Goal: Task Accomplishment & Management: Manage account settings

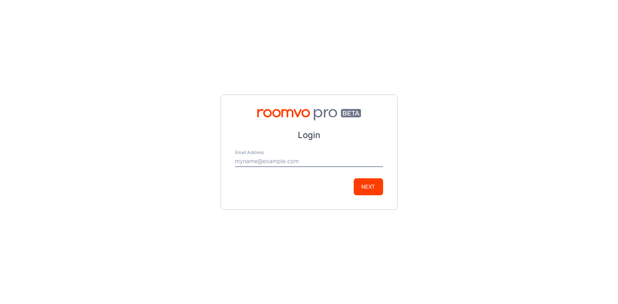
click at [292, 158] on input "Email Address" at bounding box center [309, 161] width 148 height 11
type input "[EMAIL_ADDRESS][DOMAIN_NAME]"
click at [365, 183] on button "Next" at bounding box center [368, 187] width 29 height 17
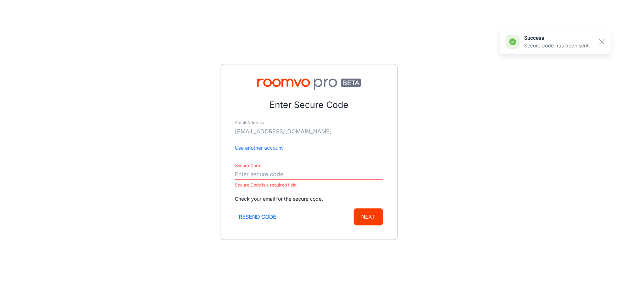
click at [269, 170] on input "Secure Code" at bounding box center [309, 174] width 148 height 11
click at [244, 175] on input "Secure Code" at bounding box center [309, 174] width 148 height 11
paste input "595004"
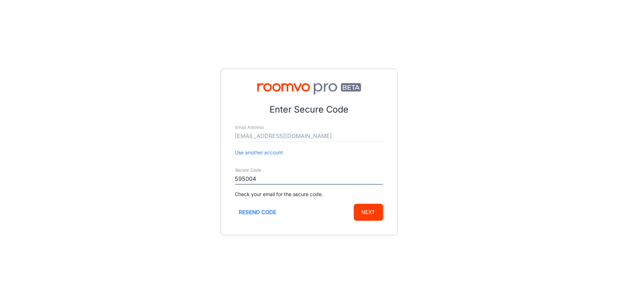
type input "595004"
click at [361, 216] on button "Next" at bounding box center [368, 212] width 29 height 17
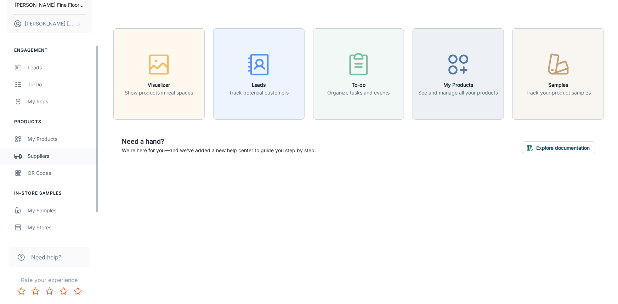
scroll to position [64, 0]
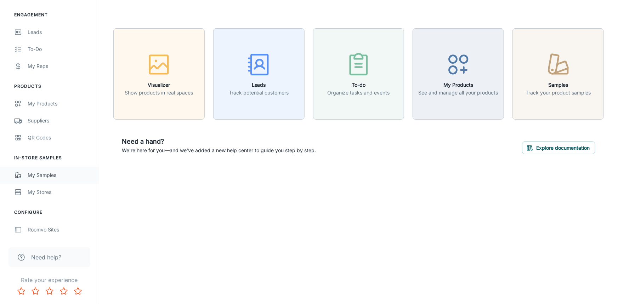
click at [40, 176] on div "My Samples" at bounding box center [60, 176] width 64 height 8
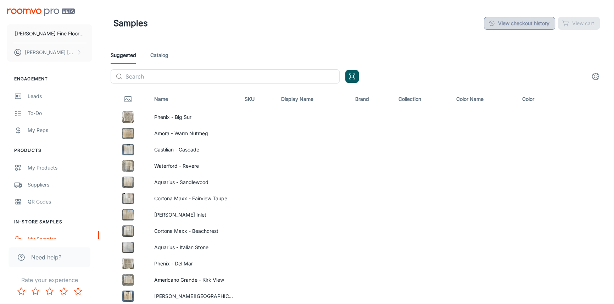
click at [535, 21] on link "View checkout history" at bounding box center [519, 23] width 71 height 13
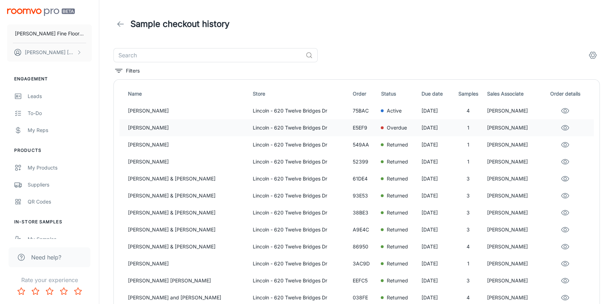
click at [567, 128] on icon "eye" at bounding box center [564, 127] width 7 height 5
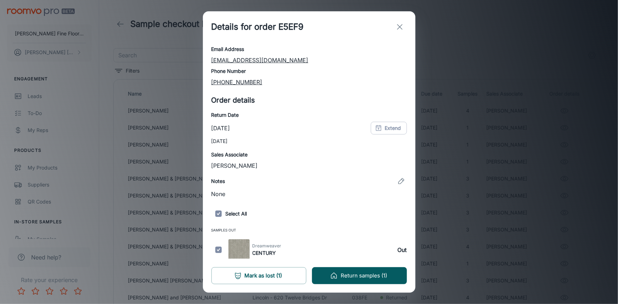
scroll to position [37, 0]
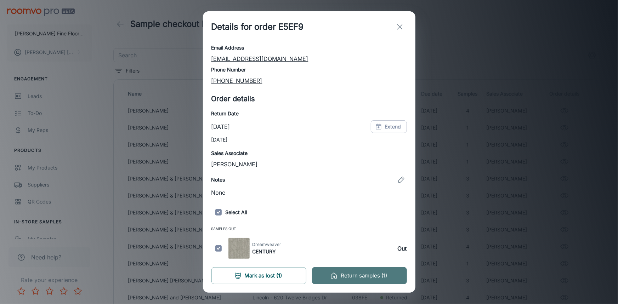
click at [366, 279] on button "Return samples (1)" at bounding box center [359, 276] width 95 height 17
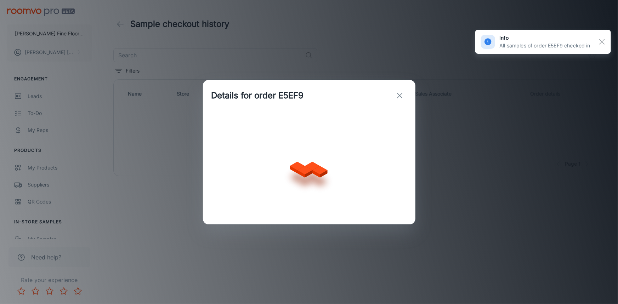
scroll to position [0, 0]
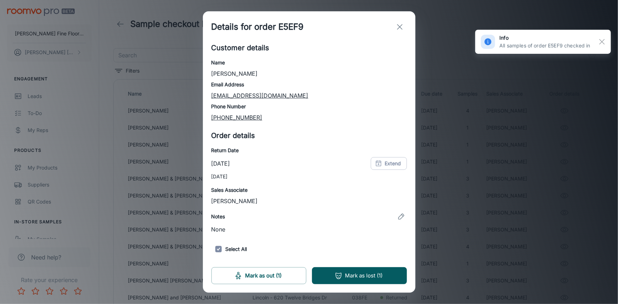
click at [399, 28] on icon "exit" at bounding box center [400, 27] width 9 height 9
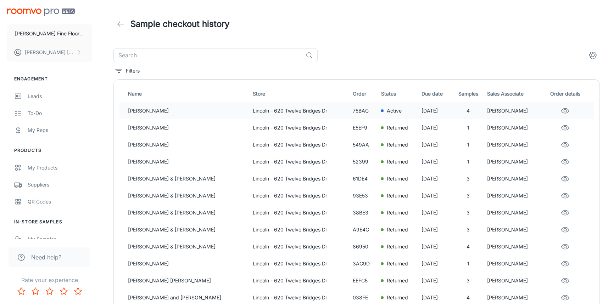
click at [309, 112] on p "Lincoln - 620 Twelve Bridges Dr" at bounding box center [300, 111] width 94 height 8
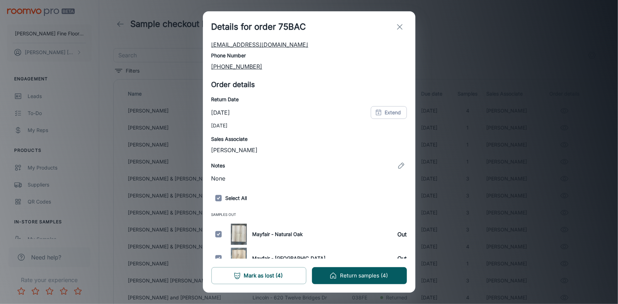
scroll to position [110, 0]
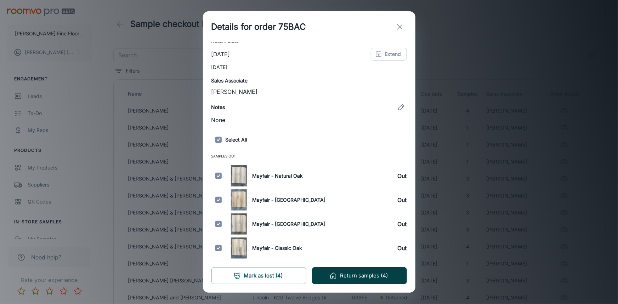
click at [366, 273] on button "Return samples (4)" at bounding box center [359, 276] width 95 height 17
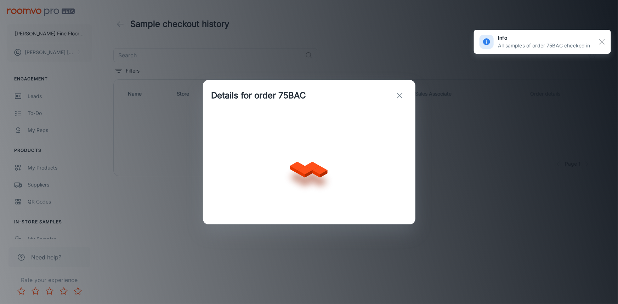
scroll to position [0, 0]
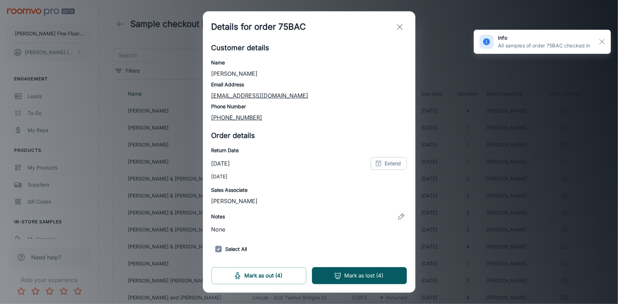
click at [400, 26] on icon "exit" at bounding box center [400, 27] width 9 height 9
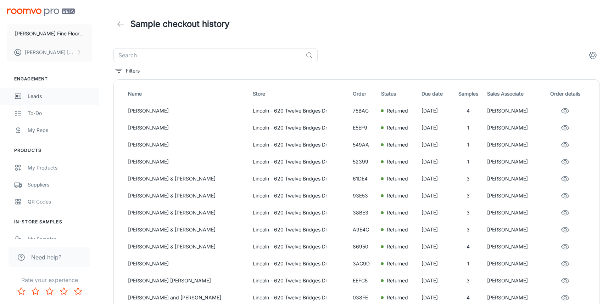
click at [35, 90] on link "Leads" at bounding box center [49, 96] width 99 height 17
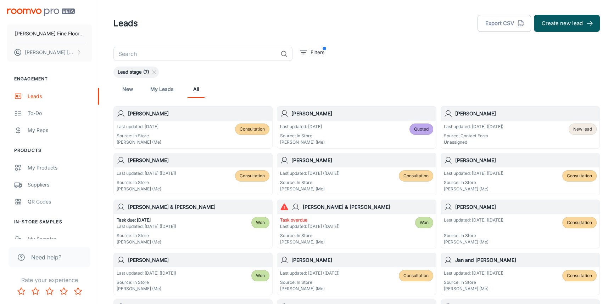
click at [515, 119] on div "[PERSON_NAME]" at bounding box center [520, 114] width 158 height 14
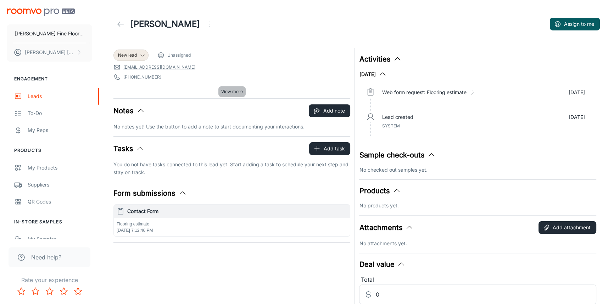
click at [237, 92] on span "View more" at bounding box center [232, 92] width 22 height 6
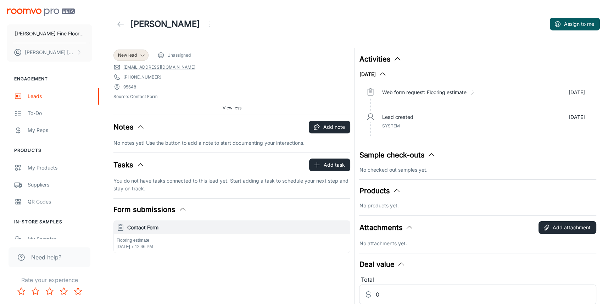
click at [206, 24] on icon "Open menu" at bounding box center [210, 24] width 9 height 9
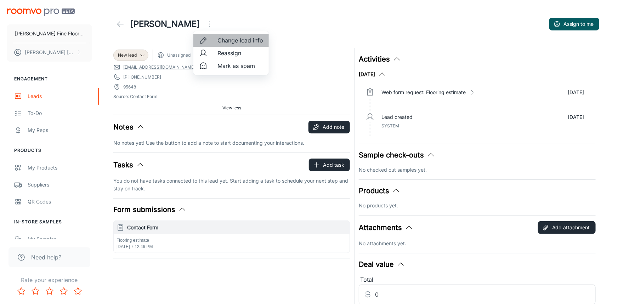
click at [231, 41] on span "Change lead info" at bounding box center [241, 40] width 46 height 9
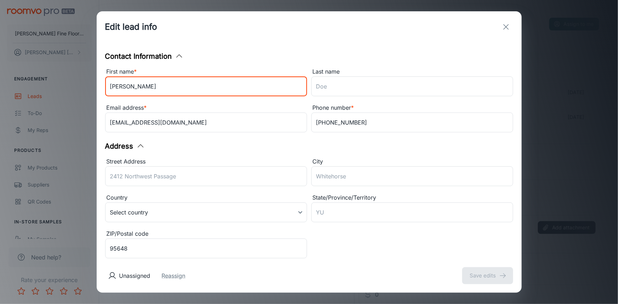
drag, startPoint x: 150, startPoint y: 87, endPoint x: 131, endPoint y: 91, distance: 19.2
click at [131, 91] on input "[PERSON_NAME]" at bounding box center [206, 87] width 202 height 20
type input "[PERSON_NAME]"
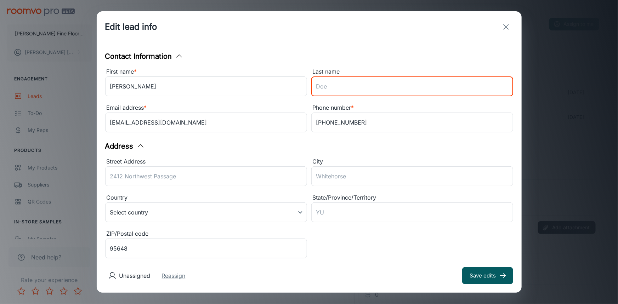
paste input "[PERSON_NAME]"
type input "[PERSON_NAME]"
click at [161, 176] on input "Street Address" at bounding box center [206, 177] width 202 height 20
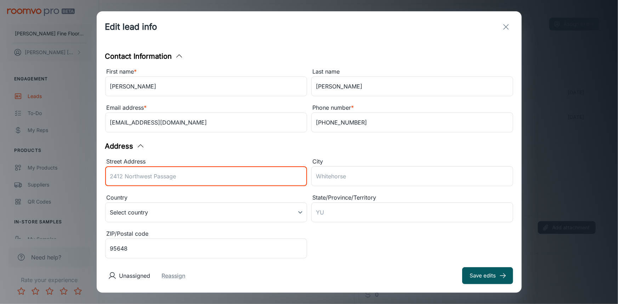
click at [343, 148] on div "Address" at bounding box center [309, 146] width 408 height 11
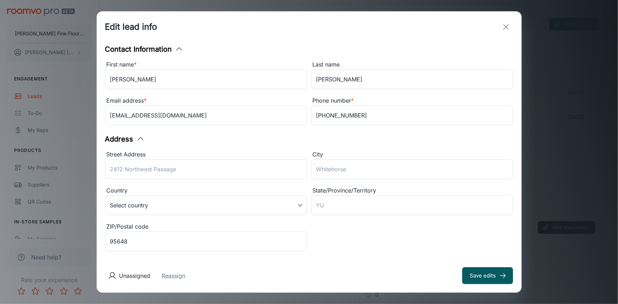
scroll to position [6, 0]
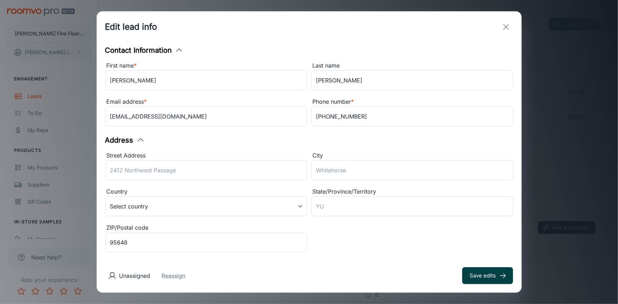
click at [480, 275] on button "Save edits" at bounding box center [487, 276] width 51 height 17
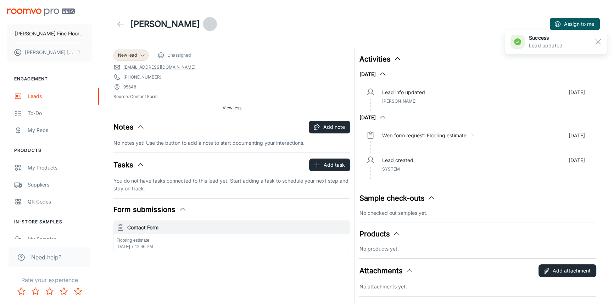
click at [206, 26] on icon "Open menu" at bounding box center [210, 24] width 9 height 9
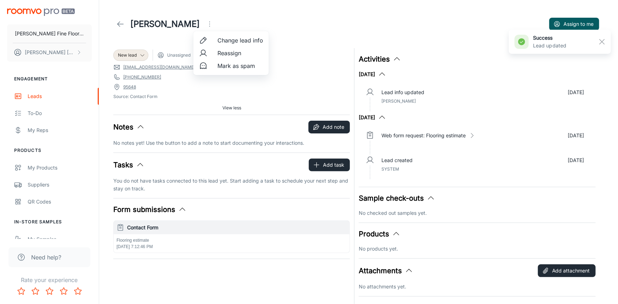
click at [240, 43] on span "Change lead info" at bounding box center [241, 40] width 46 height 9
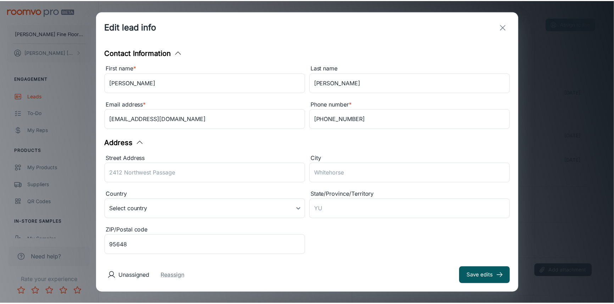
scroll to position [0, 0]
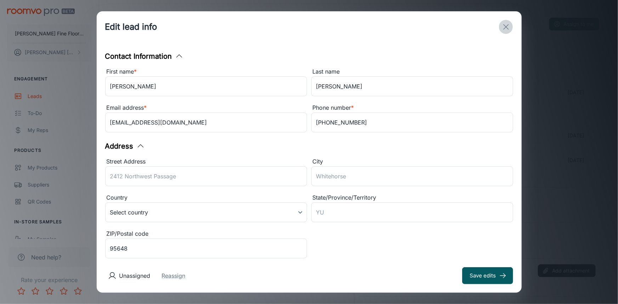
click at [506, 31] on icon "exit" at bounding box center [506, 27] width 9 height 9
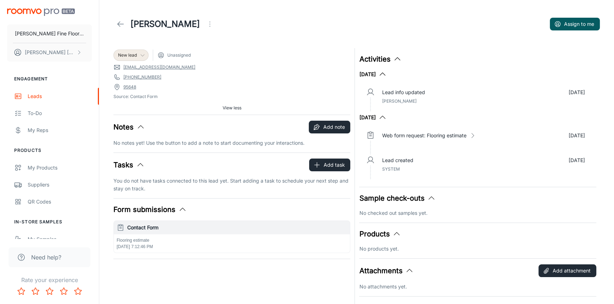
click at [144, 55] on icon at bounding box center [143, 55] width 6 height 6
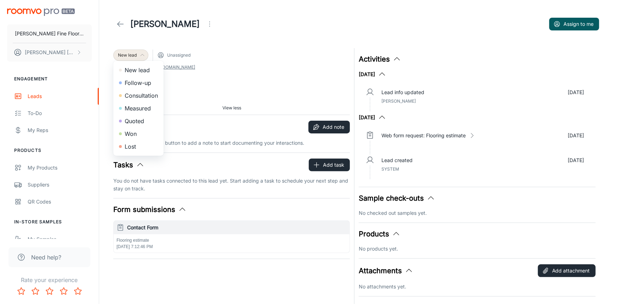
click at [143, 84] on li "Follow-up" at bounding box center [138, 83] width 50 height 13
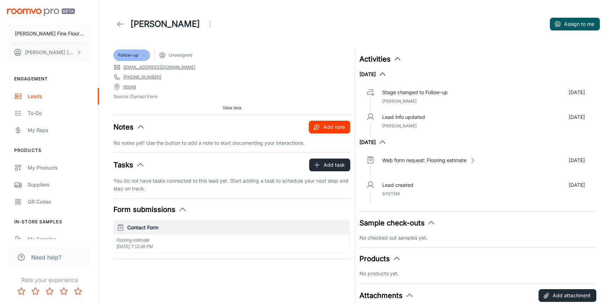
click at [331, 129] on button "Add note" at bounding box center [329, 127] width 41 height 13
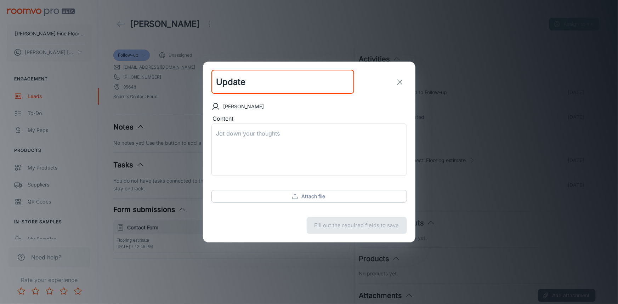
type input "Update"
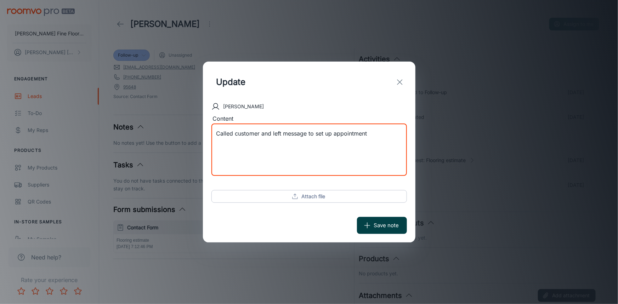
type textarea "Called customer and left message to set up appointment"
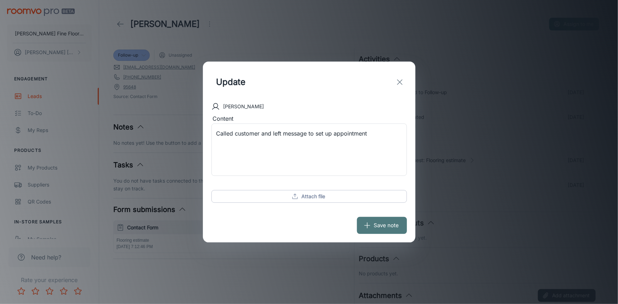
click at [391, 226] on button "Save note" at bounding box center [382, 225] width 50 height 17
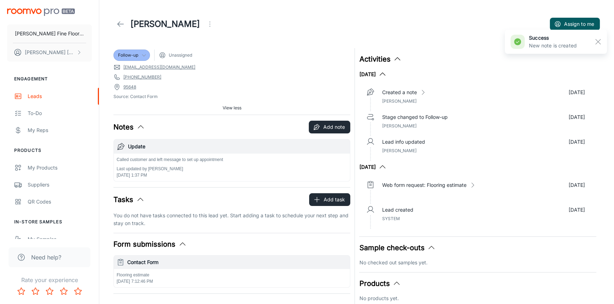
click at [120, 25] on icon at bounding box center [120, 24] width 9 height 9
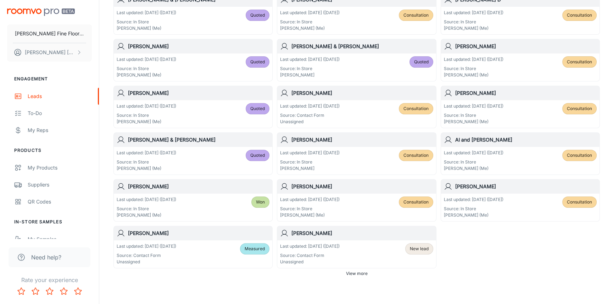
scroll to position [379, 0]
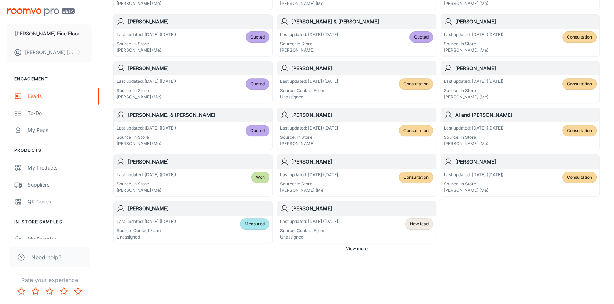
click at [356, 247] on span "View more" at bounding box center [357, 249] width 22 height 6
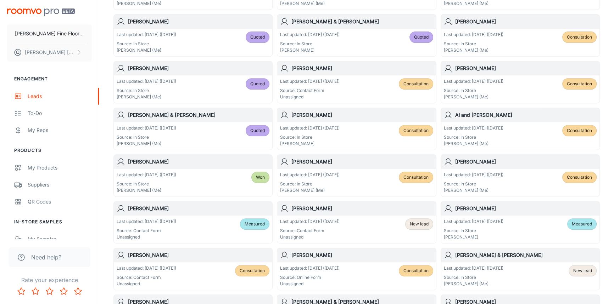
scroll to position [411, 0]
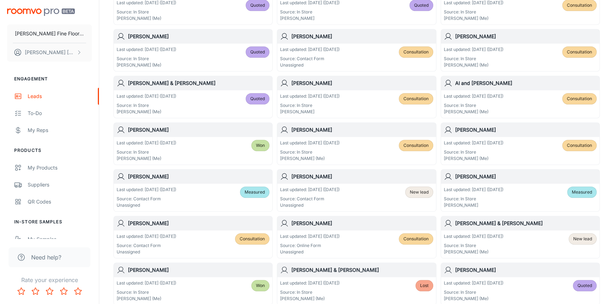
click at [513, 180] on div "[PERSON_NAME]" at bounding box center [520, 177] width 158 height 14
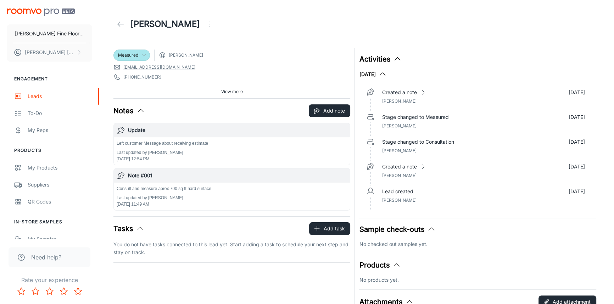
click at [144, 51] on div "Measured" at bounding box center [131, 55] width 37 height 11
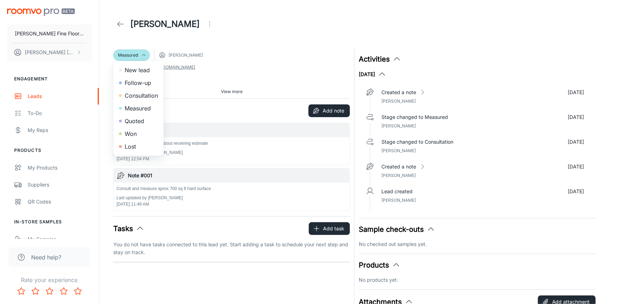
click at [138, 133] on li "Won" at bounding box center [138, 134] width 50 height 13
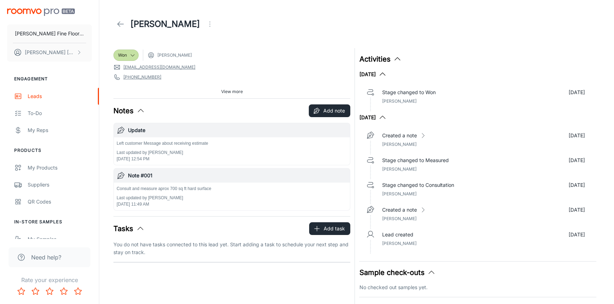
click at [122, 23] on icon at bounding box center [120, 24] width 9 height 9
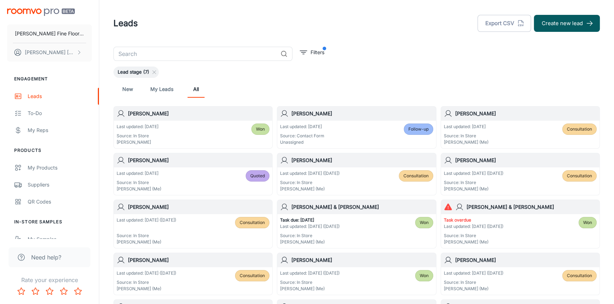
click at [184, 120] on div "[PERSON_NAME]" at bounding box center [193, 114] width 158 height 14
